Goal: Find specific page/section

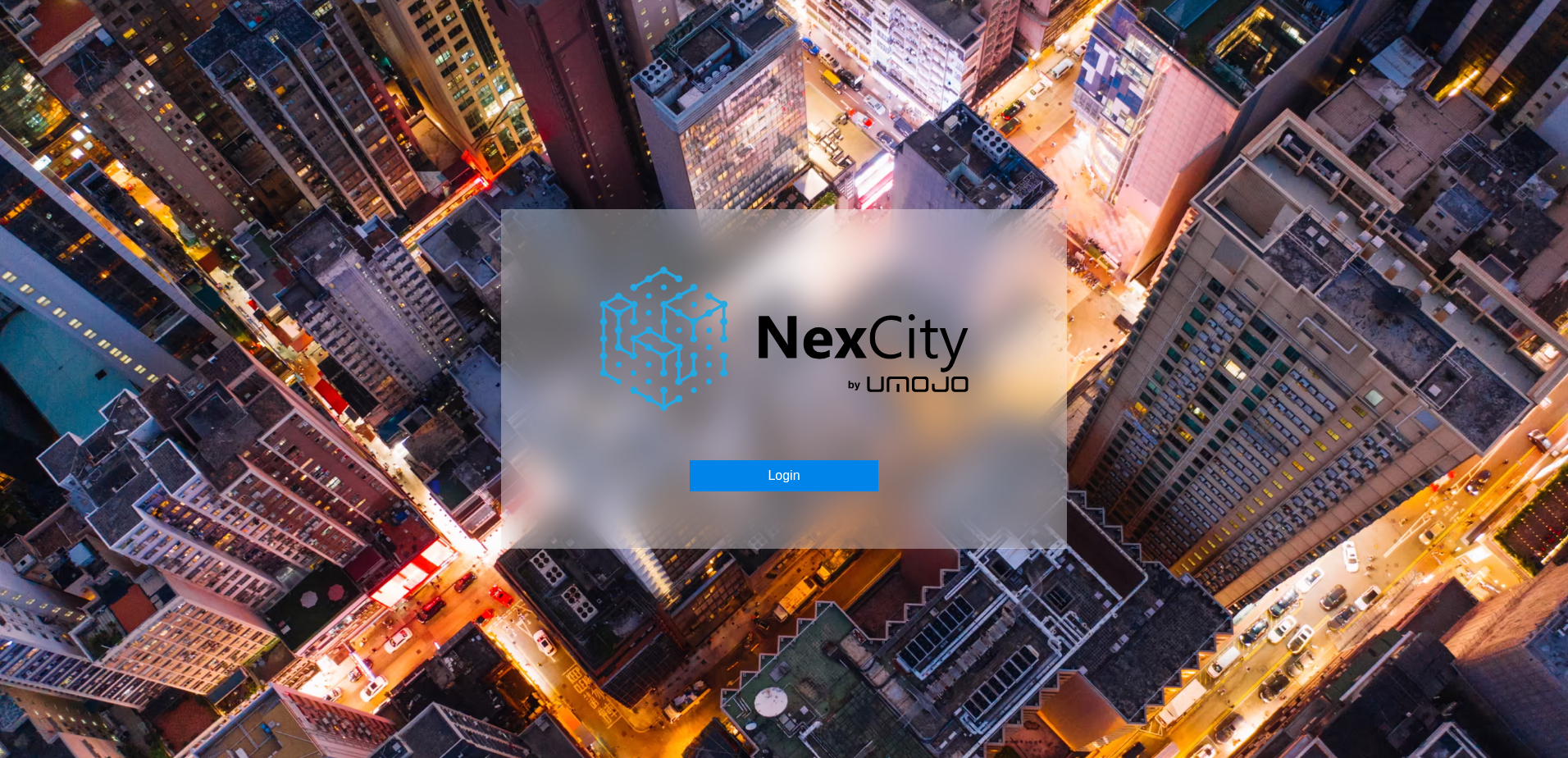
click at [793, 482] on button "Login" at bounding box center [784, 475] width 188 height 31
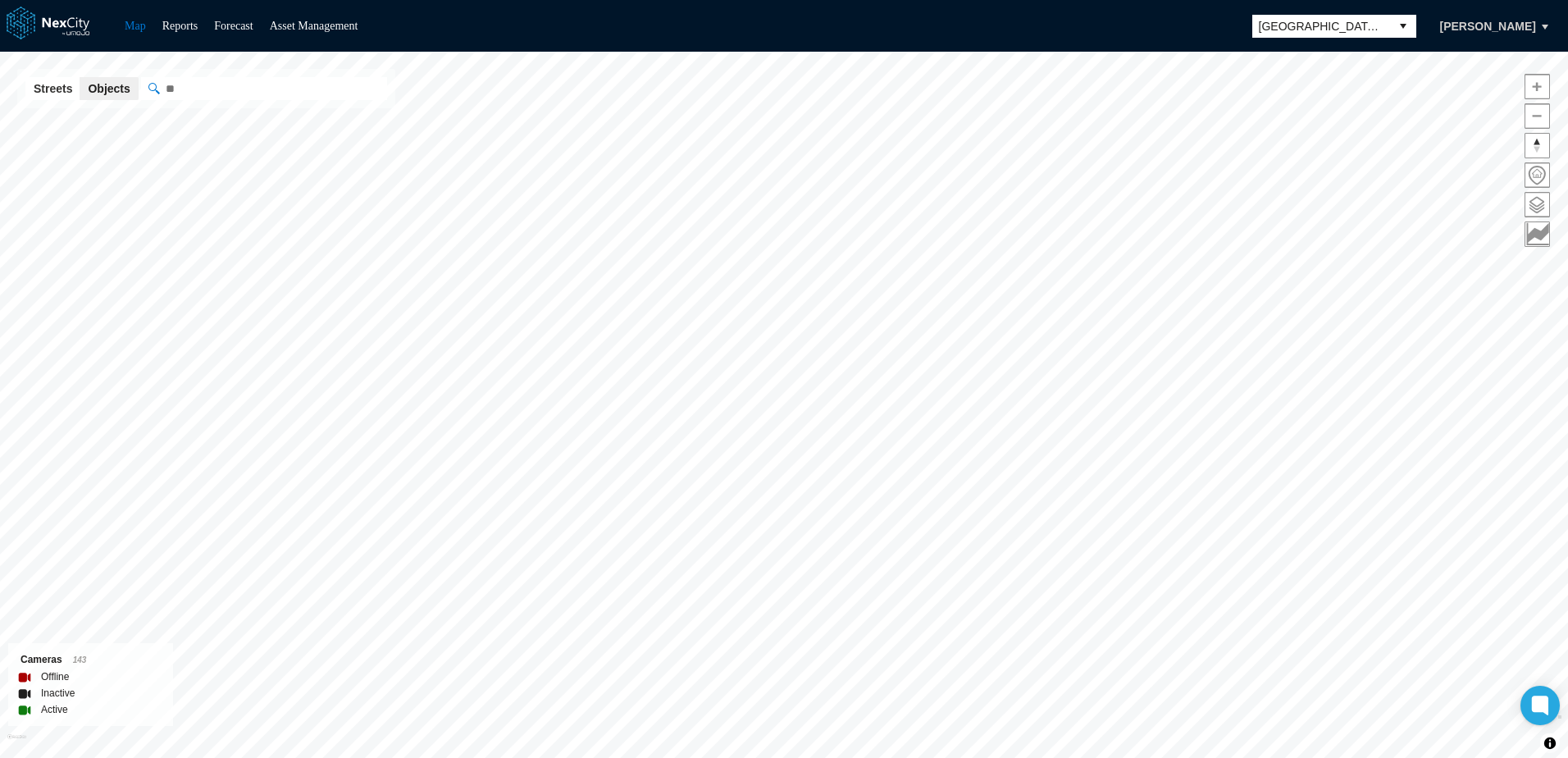
click at [1371, 26] on span "[GEOGRAPHIC_DATA][PERSON_NAME]" at bounding box center [1321, 26] width 125 height 16
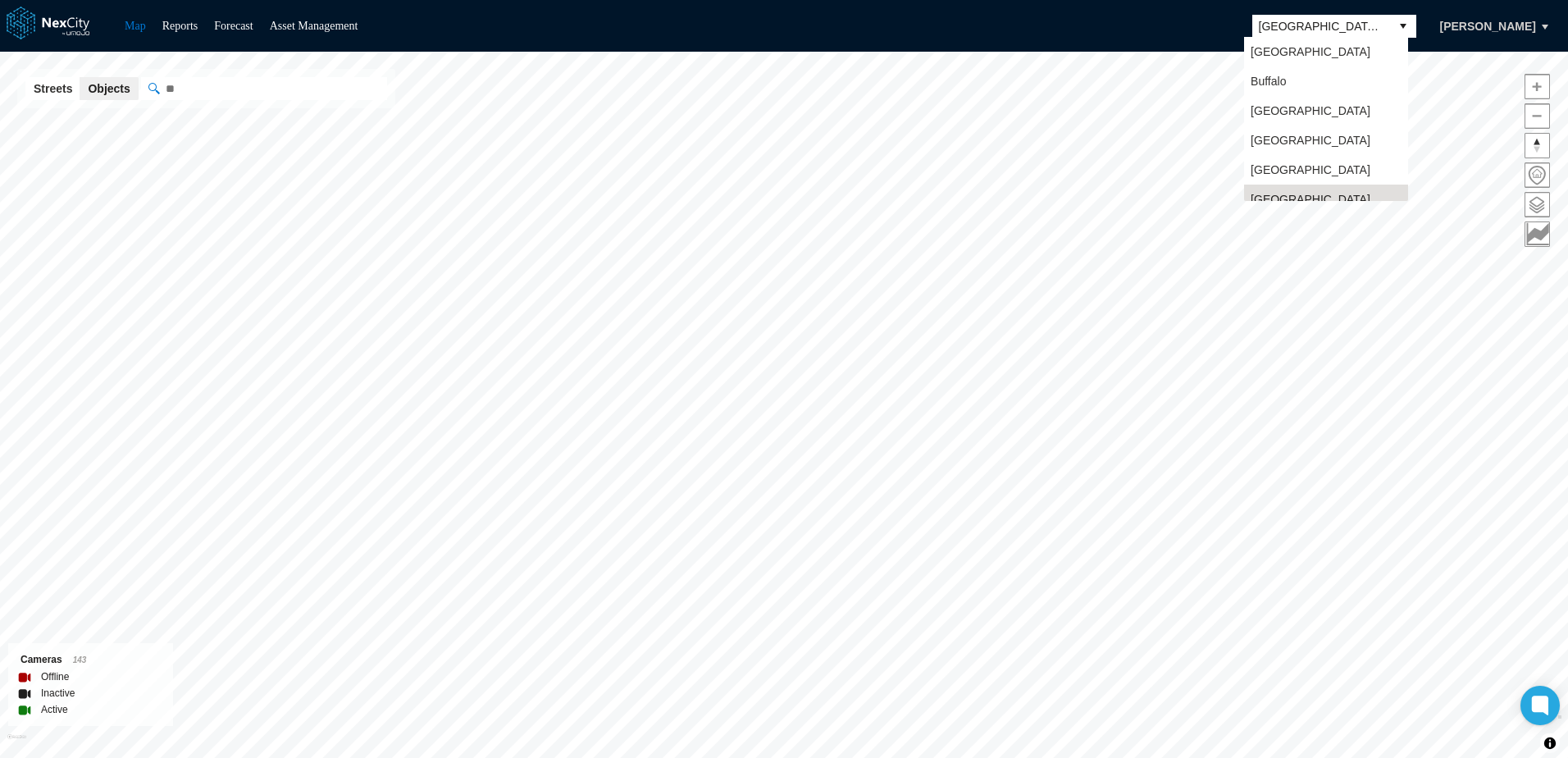
scroll to position [13, 0]
click at [1329, 112] on li "[GEOGRAPHIC_DATA]" at bounding box center [1326, 97] width 164 height 29
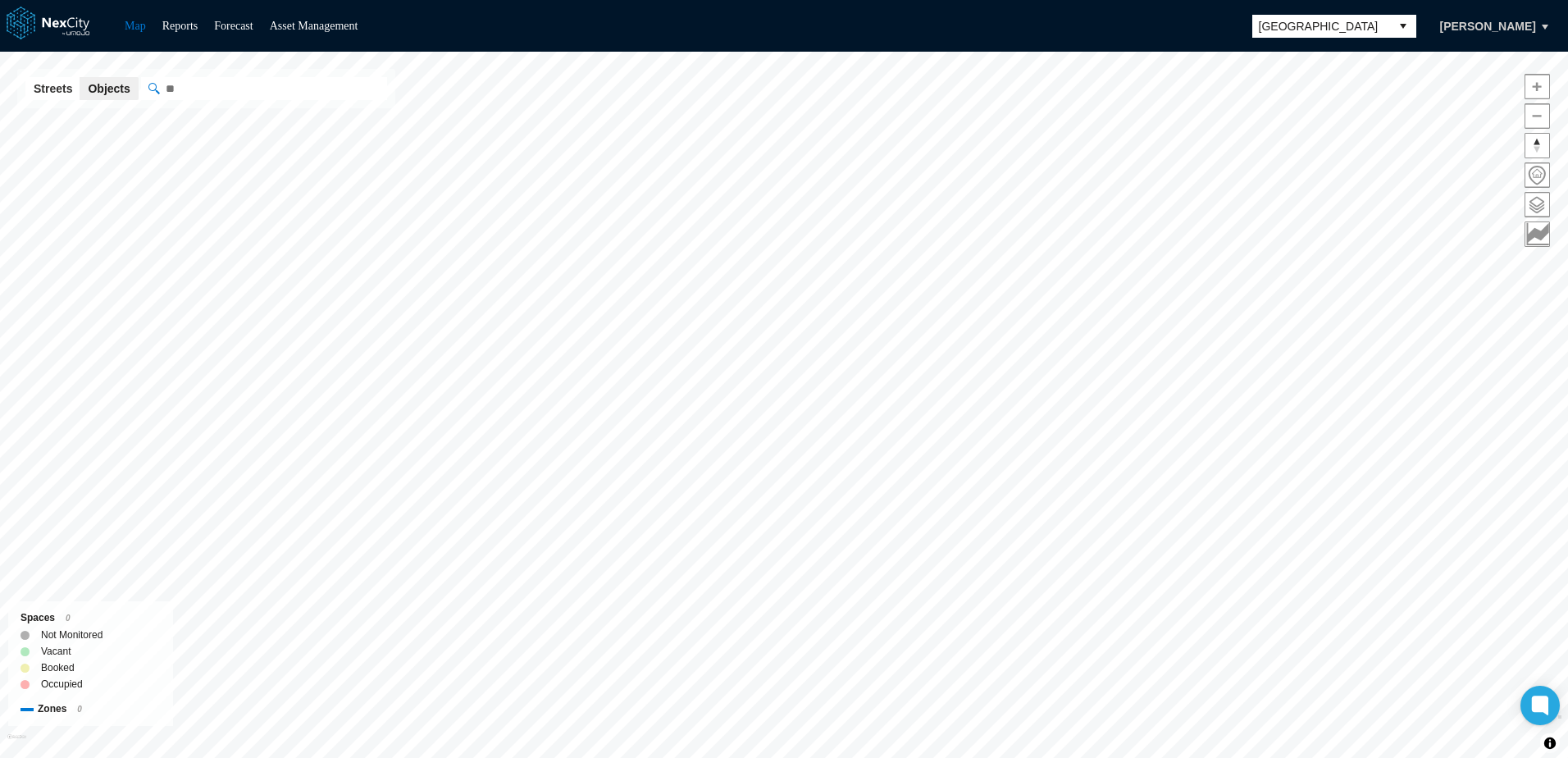
click at [1363, 30] on span "[GEOGRAPHIC_DATA]" at bounding box center [1321, 26] width 125 height 16
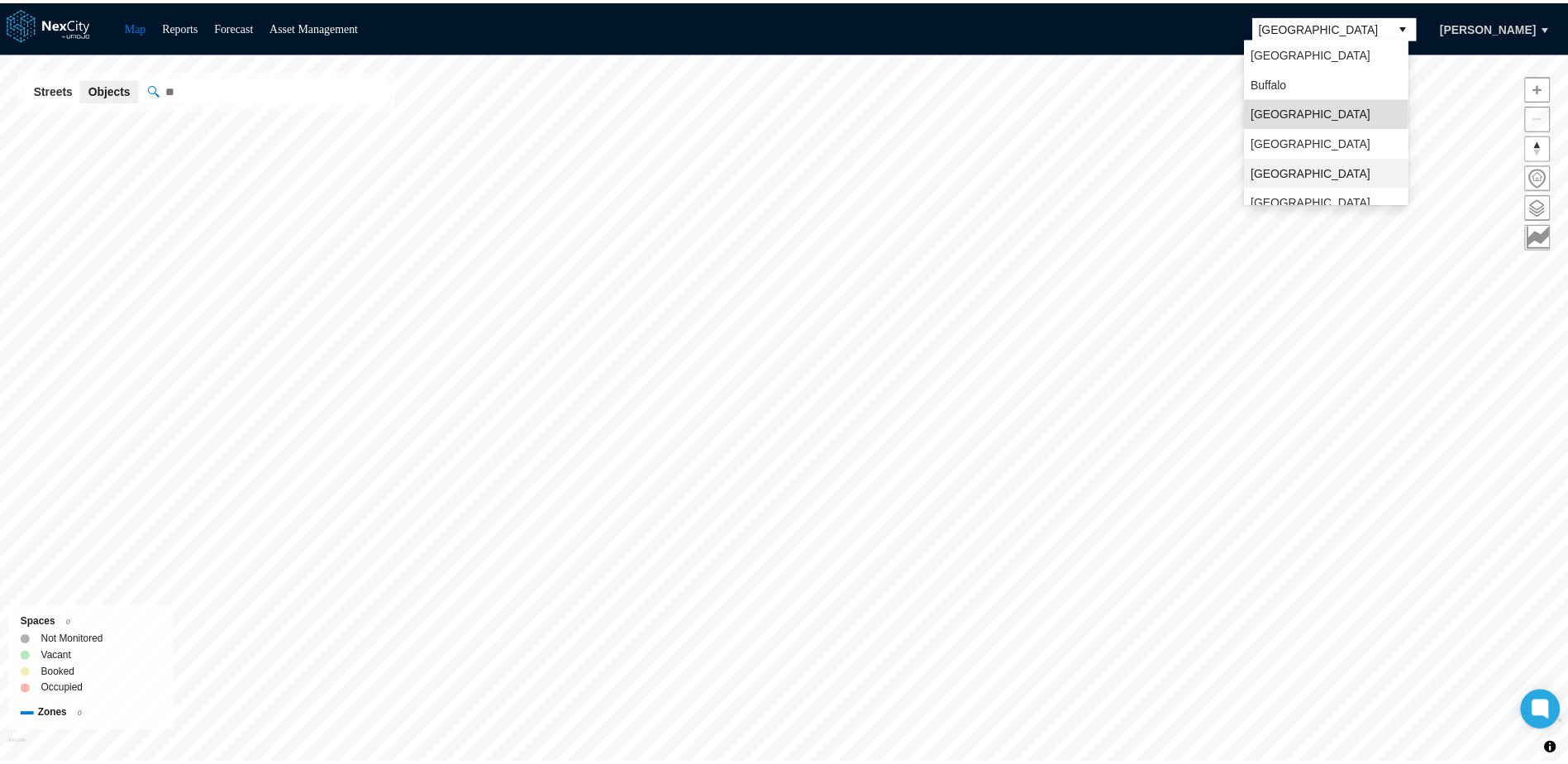
scroll to position [43, 0]
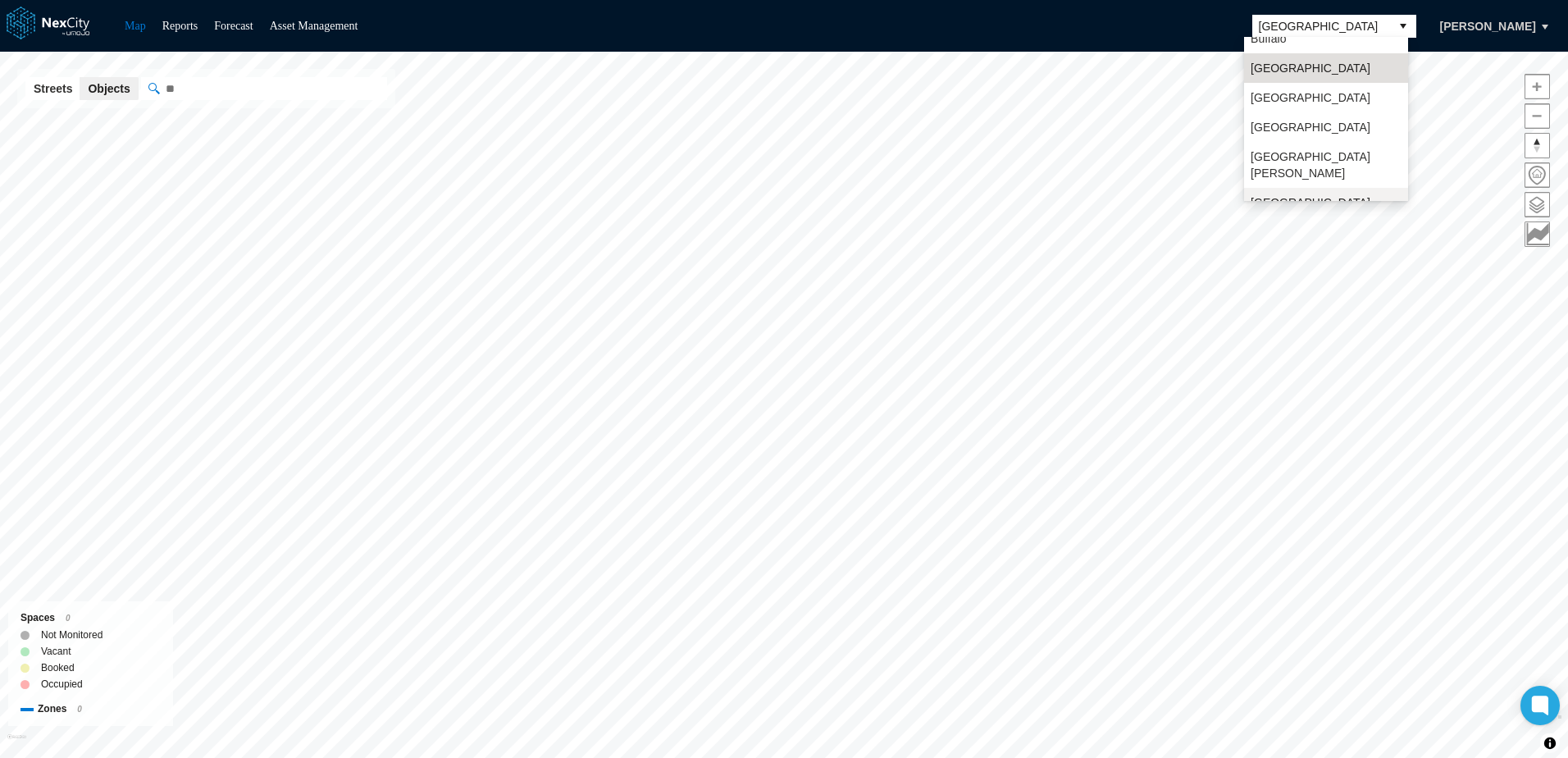
click at [1281, 195] on span "[GEOGRAPHIC_DATA]" at bounding box center [1310, 202] width 120 height 16
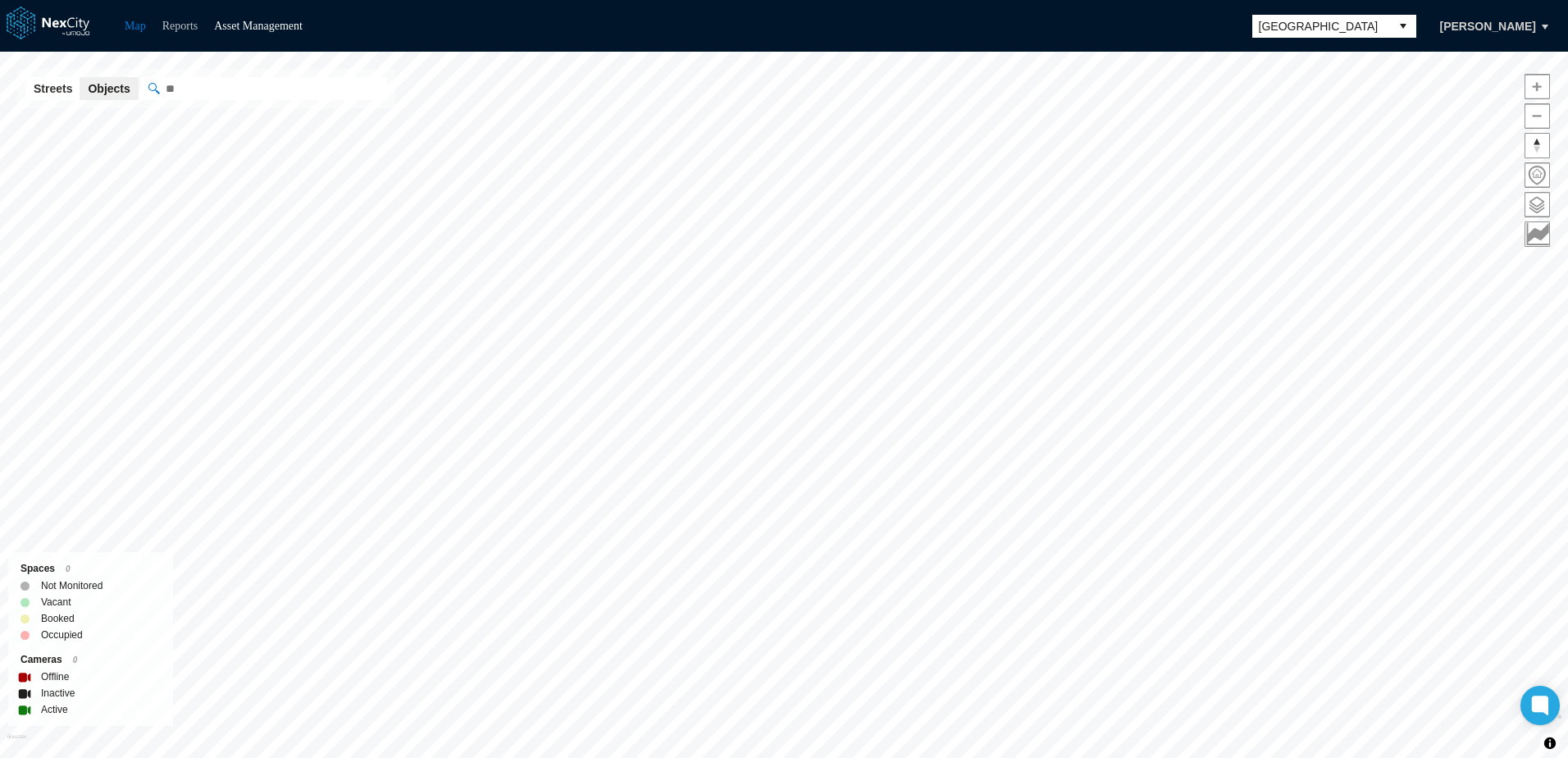
click at [179, 26] on link "Reports" at bounding box center [181, 26] width 36 height 12
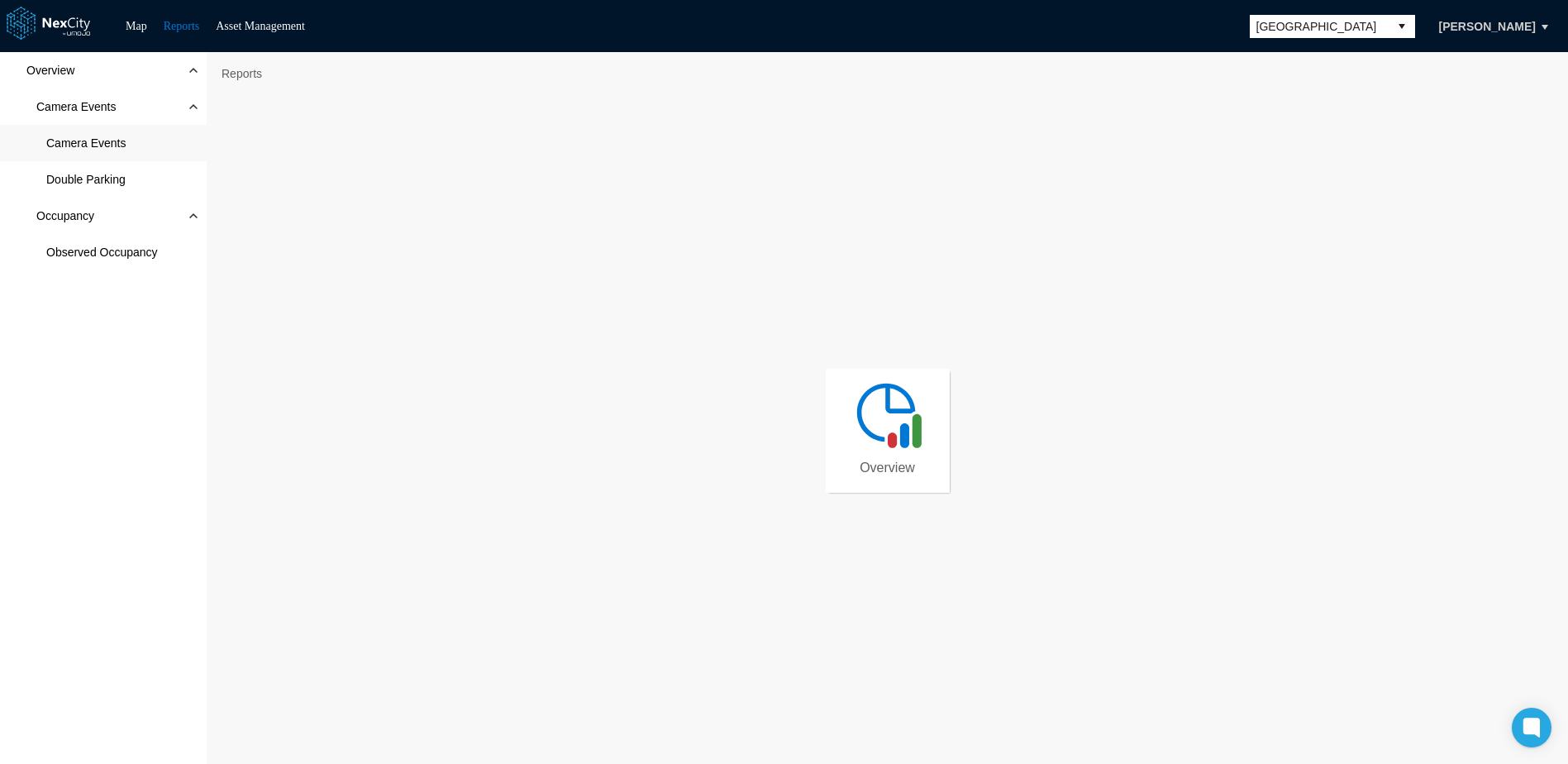
click at [96, 135] on span "Camera Events" at bounding box center [85, 142] width 79 height 16
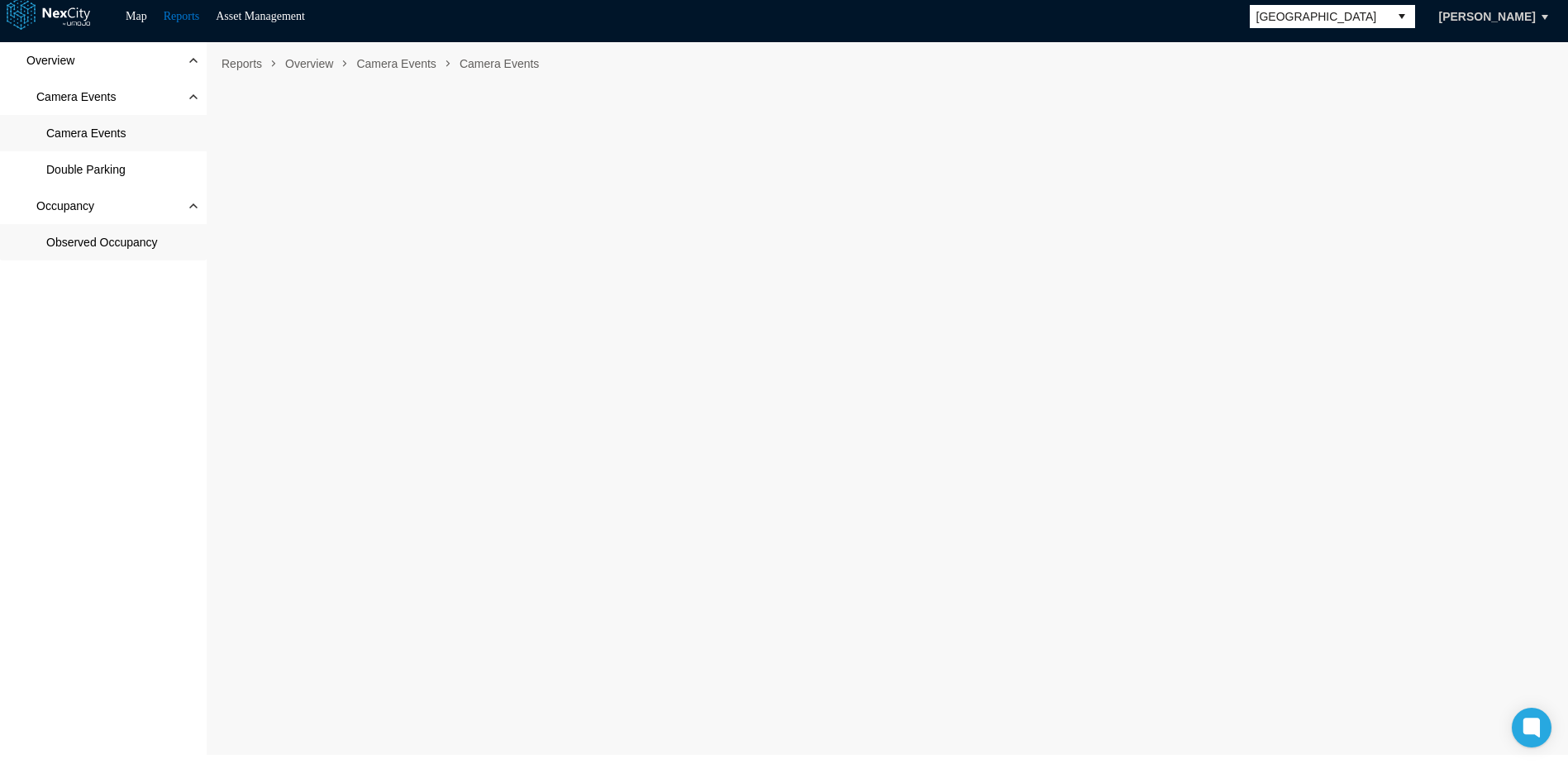
click at [81, 248] on span "Observed Occupancy" at bounding box center [102, 241] width 112 height 16
